Goal: Task Accomplishment & Management: Manage account settings

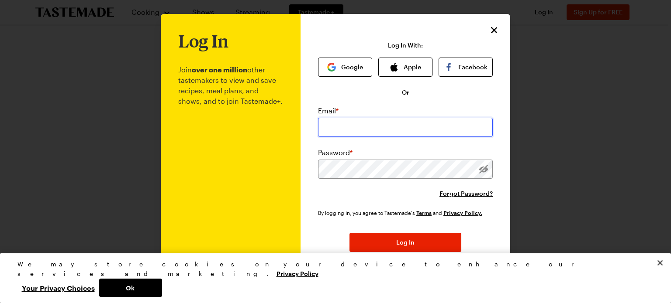
click at [353, 127] on input "email" at bounding box center [405, 127] width 175 height 19
type input "[EMAIL_ADDRESS][DOMAIN_NAME]"
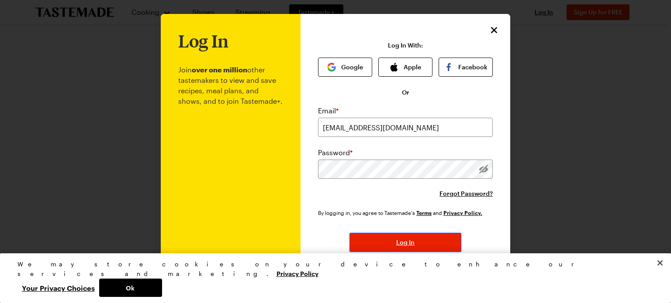
click at [401, 244] on span "Log In" at bounding box center [405, 242] width 18 height 9
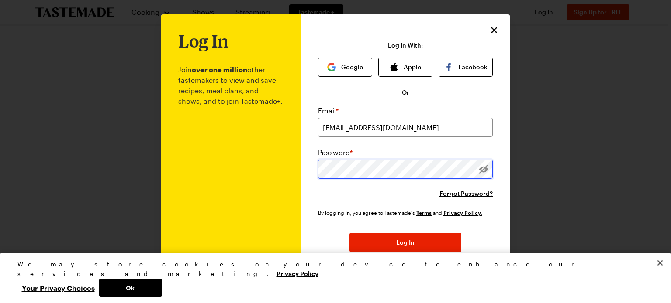
click at [302, 172] on div "Log In Join over one million other tastemakers to view and save recipes, meal p…" at bounding box center [405, 176] width 210 height 324
click at [349, 233] on button "Log In" at bounding box center [405, 242] width 112 height 19
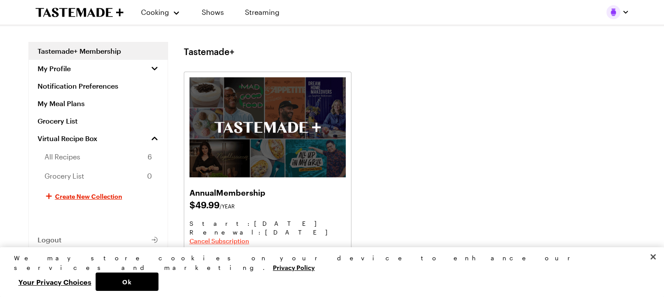
click at [202, 240] on span "Cancel Subscription" at bounding box center [219, 241] width 60 height 9
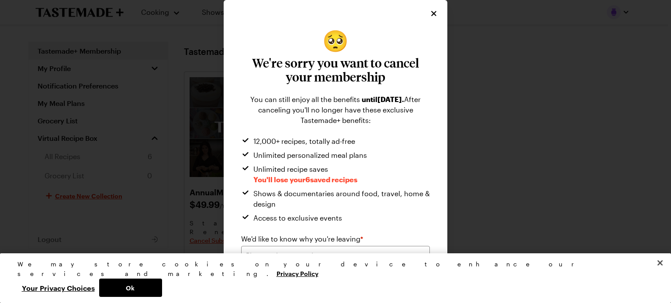
click at [420, 253] on button "Please select an option" at bounding box center [335, 255] width 189 height 19
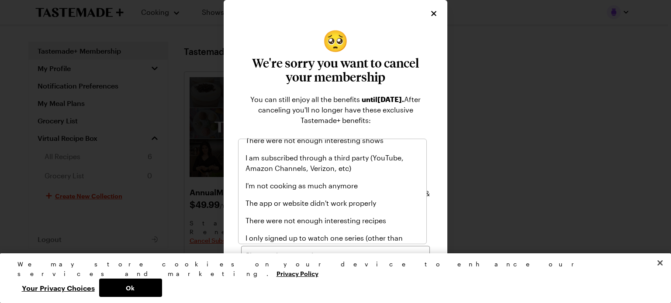
scroll to position [70, 0]
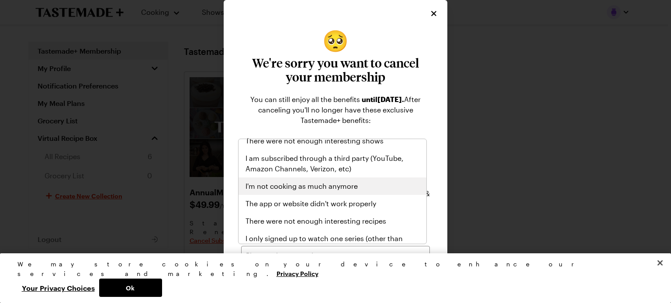
click at [342, 184] on span "I'm not cooking as much anymore" at bounding box center [301, 186] width 112 height 10
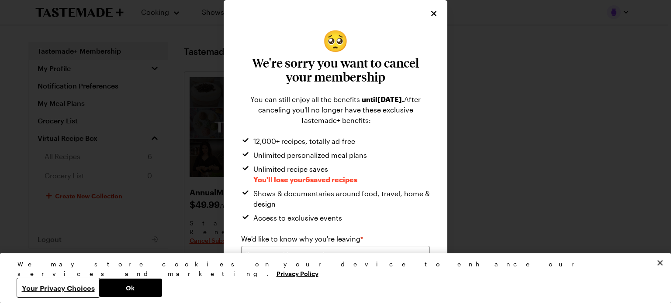
click at [99, 286] on button "Your Privacy Choices" at bounding box center [58, 288] width 82 height 18
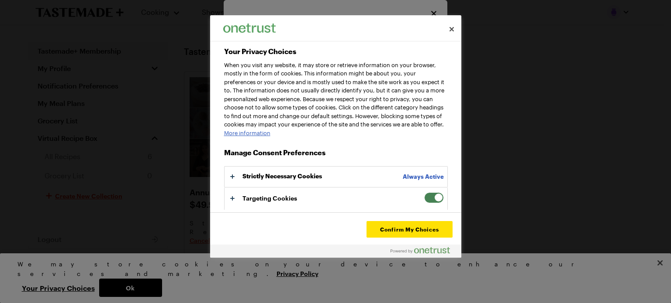
click at [424, 203] on span "Your Privacy Choices" at bounding box center [434, 198] width 20 height 11
click at [424, 193] on input "Targeting Cookies" at bounding box center [424, 193] width 0 height 0
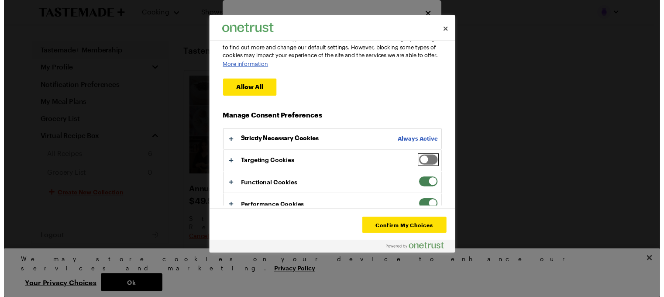
scroll to position [86, 0]
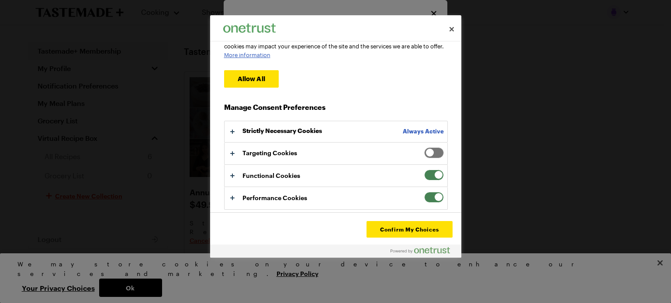
click at [424, 177] on span "Your Privacy Choices" at bounding box center [434, 175] width 20 height 11
click at [424, 170] on input "Functional Cookies" at bounding box center [424, 170] width 0 height 0
click at [425, 197] on span "Your Privacy Choices" at bounding box center [434, 197] width 20 height 11
click at [424, 192] on input "Performance Cookies" at bounding box center [424, 192] width 0 height 0
click at [405, 232] on button "Confirm My Choices" at bounding box center [409, 229] width 86 height 17
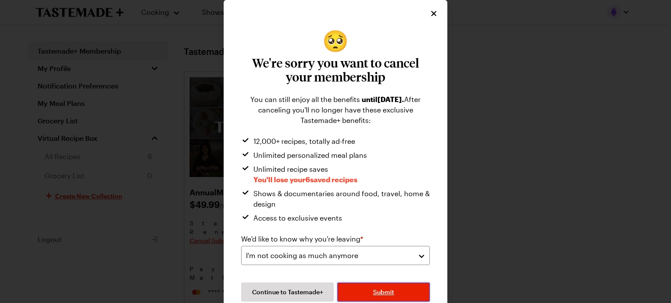
click at [379, 293] on span "Submit" at bounding box center [383, 292] width 21 height 9
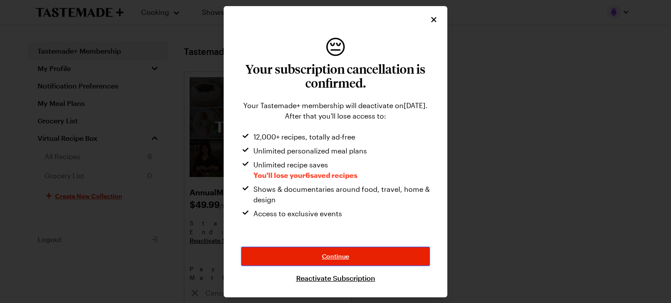
click at [327, 257] on span "Continue" at bounding box center [335, 256] width 27 height 9
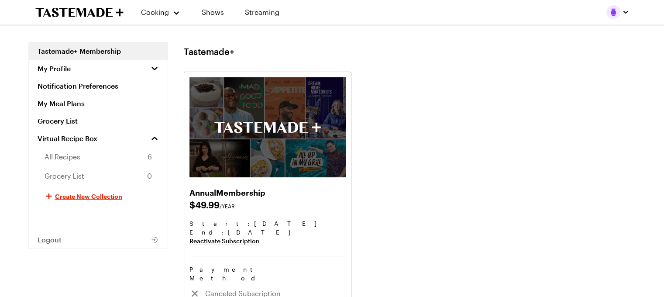
click at [54, 155] on span "All Recipes" at bounding box center [63, 156] width 36 height 10
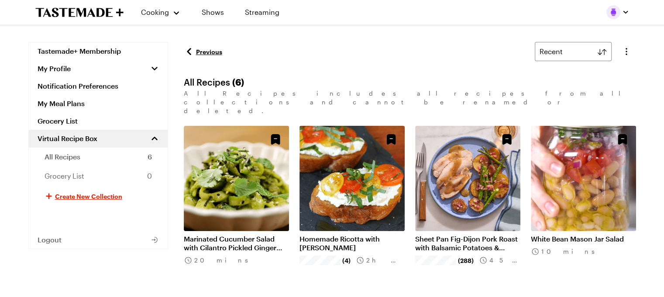
click at [108, 52] on link "Tastemade+ Membership" at bounding box center [98, 50] width 139 height 17
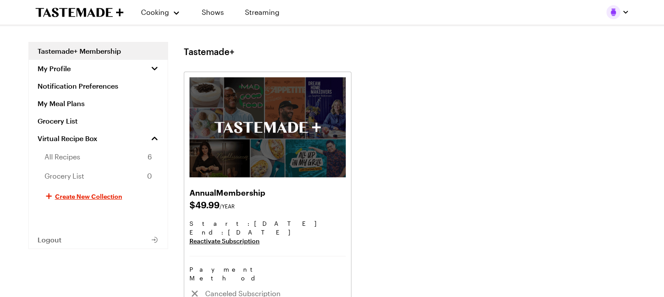
click at [52, 71] on span "My Profile" at bounding box center [54, 68] width 33 height 9
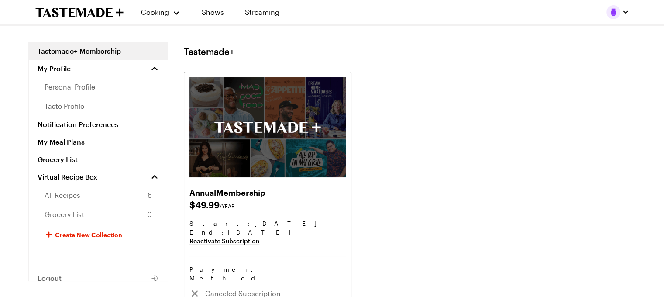
click at [58, 140] on link "My Meal Plans" at bounding box center [98, 141] width 139 height 17
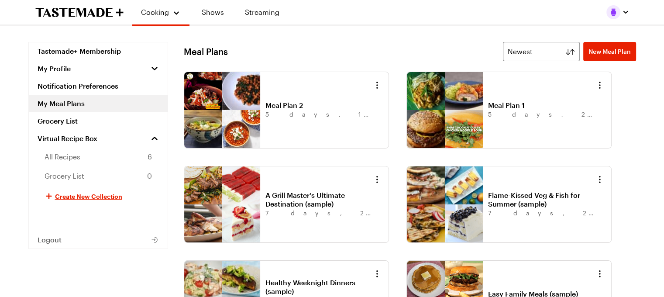
click at [51, 55] on link "Tastemade+ Membership" at bounding box center [98, 50] width 139 height 17
